Goal: Task Accomplishment & Management: Manage account settings

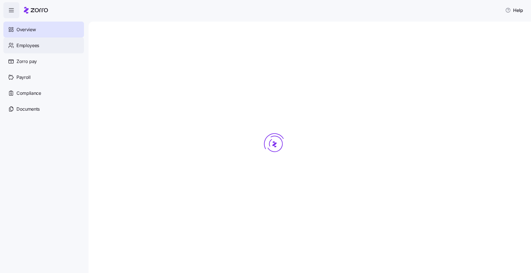
drag, startPoint x: 33, startPoint y: 50, endPoint x: 29, endPoint y: 52, distance: 4.5
click at [33, 50] on div "Employees" at bounding box center [43, 45] width 81 height 16
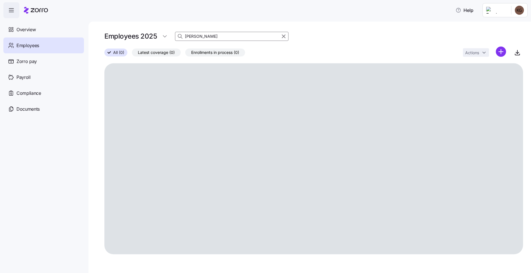
drag, startPoint x: 208, startPoint y: 36, endPoint x: 176, endPoint y: 37, distance: 31.8
click at [176, 37] on div "[PERSON_NAME]" at bounding box center [231, 36] width 113 height 9
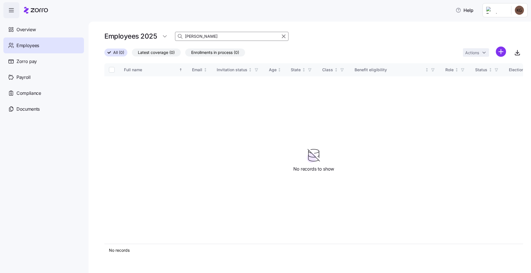
drag, startPoint x: 209, startPoint y: 38, endPoint x: 177, endPoint y: 36, distance: 32.4
click at [177, 36] on div "[PERSON_NAME]" at bounding box center [231, 36] width 113 height 9
drag, startPoint x: 195, startPoint y: 36, endPoint x: 163, endPoint y: 34, distance: 31.8
click at [165, 34] on div "Employees 2025 sheial" at bounding box center [196, 36] width 184 height 11
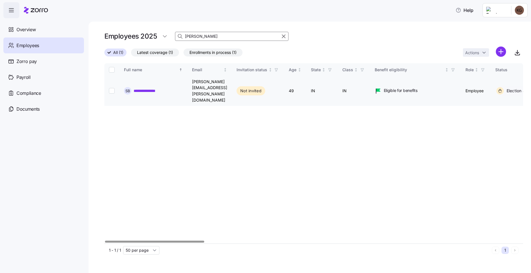
type input "[PERSON_NAME]"
click at [111, 88] on input "Select record 1" at bounding box center [112, 91] width 6 height 6
checkbox input "true"
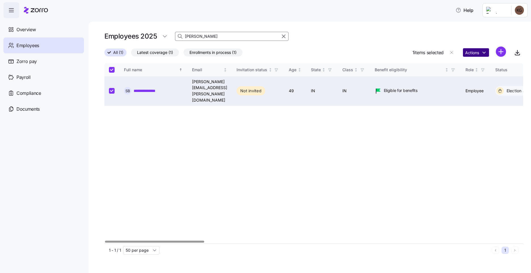
click at [476, 54] on html "**********" at bounding box center [265, 134] width 531 height 269
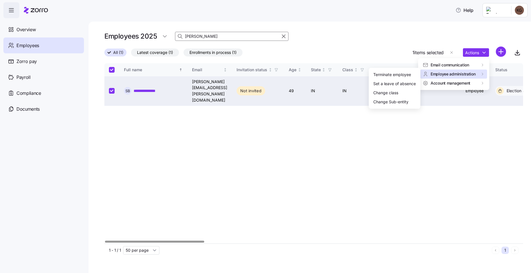
click at [159, 99] on html "**********" at bounding box center [265, 134] width 531 height 269
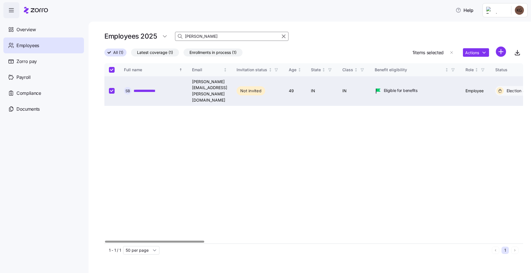
click at [147, 88] on link "**********" at bounding box center [149, 91] width 30 height 6
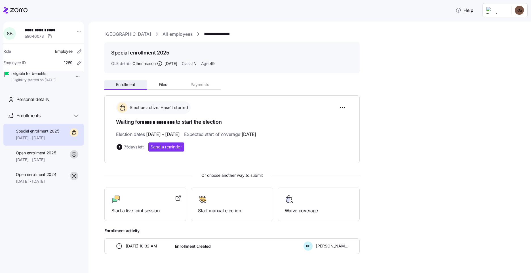
click at [137, 84] on button "Enrollment" at bounding box center [125, 84] width 43 height 9
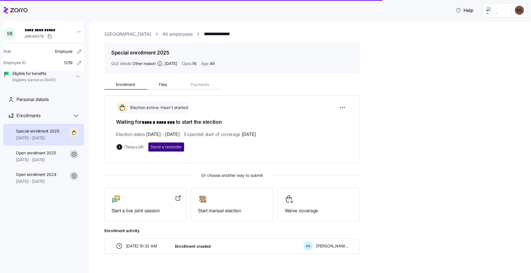
click at [171, 148] on span "Send a reminder" at bounding box center [166, 147] width 31 height 6
